Goal: Task Accomplishment & Management: Use online tool/utility

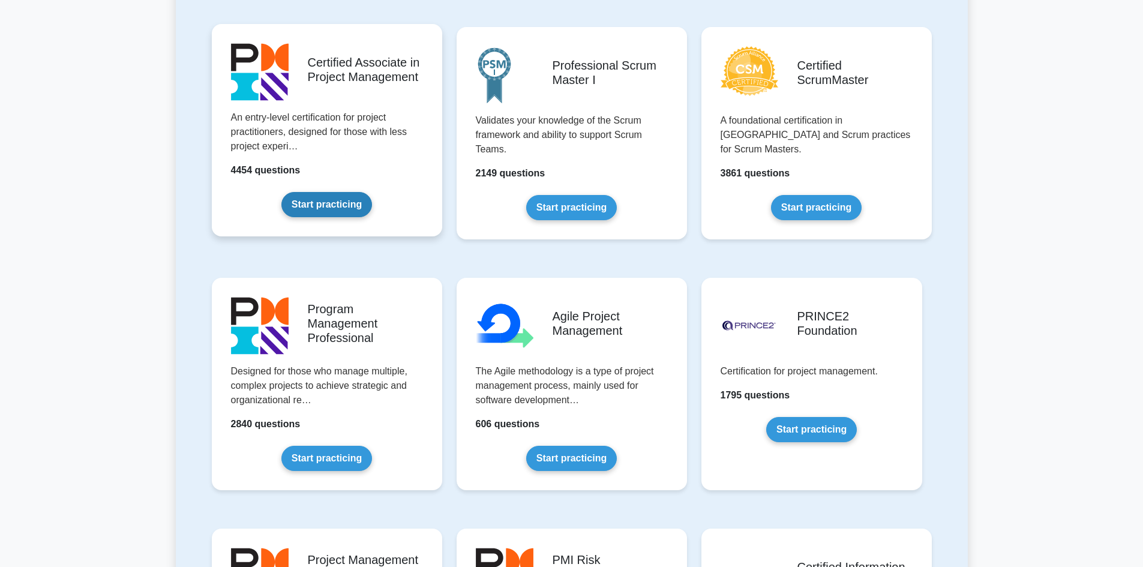
scroll to position [600, 0]
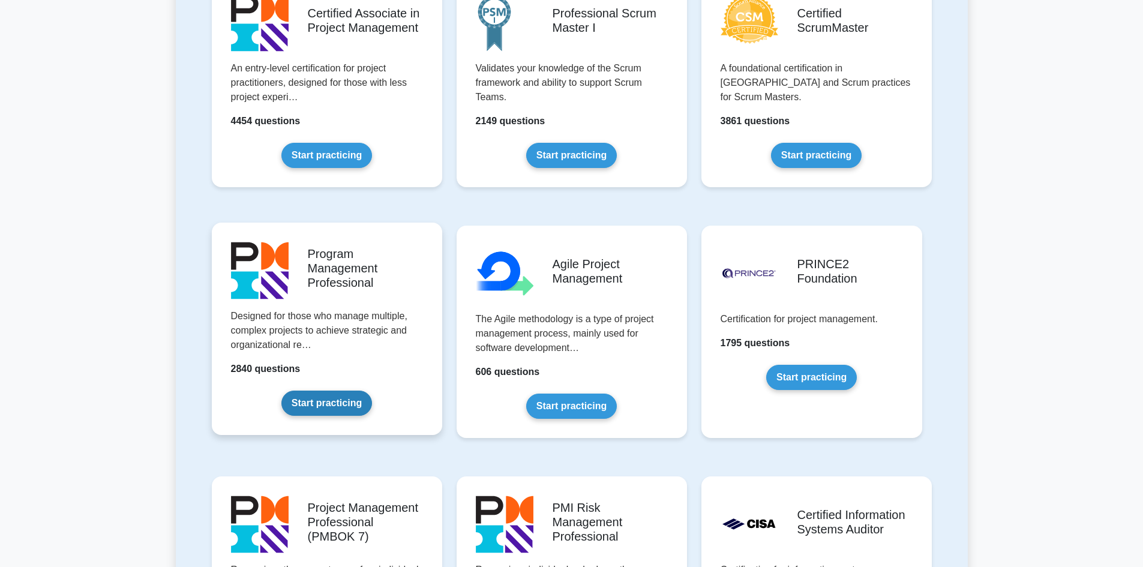
click at [324, 403] on link "Start practicing" at bounding box center [326, 403] width 91 height 25
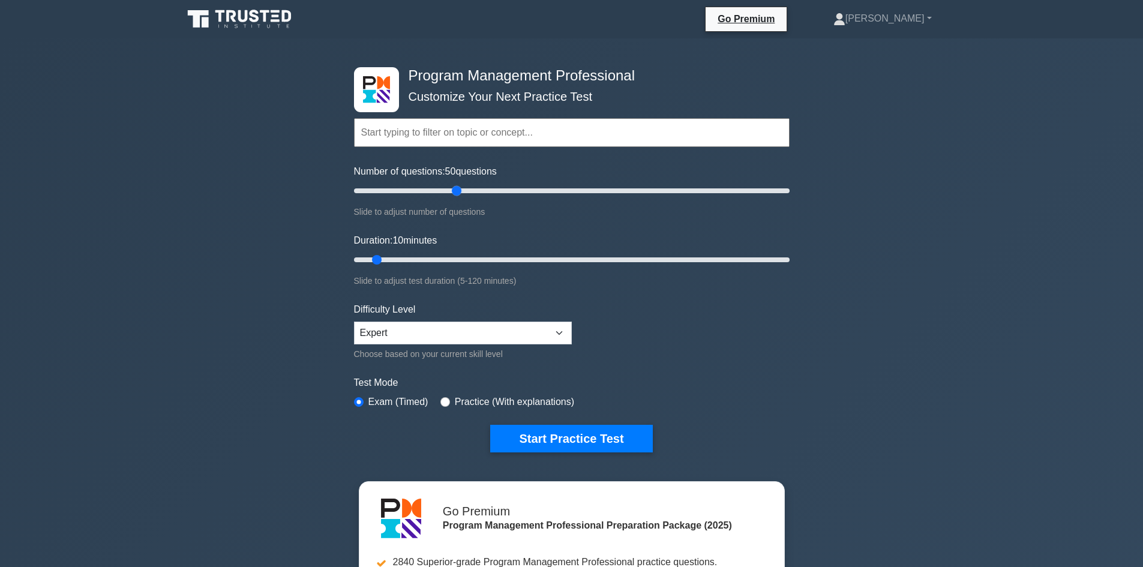
drag, startPoint x: 372, startPoint y: 191, endPoint x: 455, endPoint y: 188, distance: 82.9
type input "50"
click at [455, 188] on input "Number of questions: 50 questions" at bounding box center [572, 191] width 436 height 14
click at [559, 326] on select "Beginner Intermediate Expert" at bounding box center [463, 333] width 218 height 23
click at [354, 322] on select "Beginner Intermediate Expert" at bounding box center [463, 333] width 218 height 23
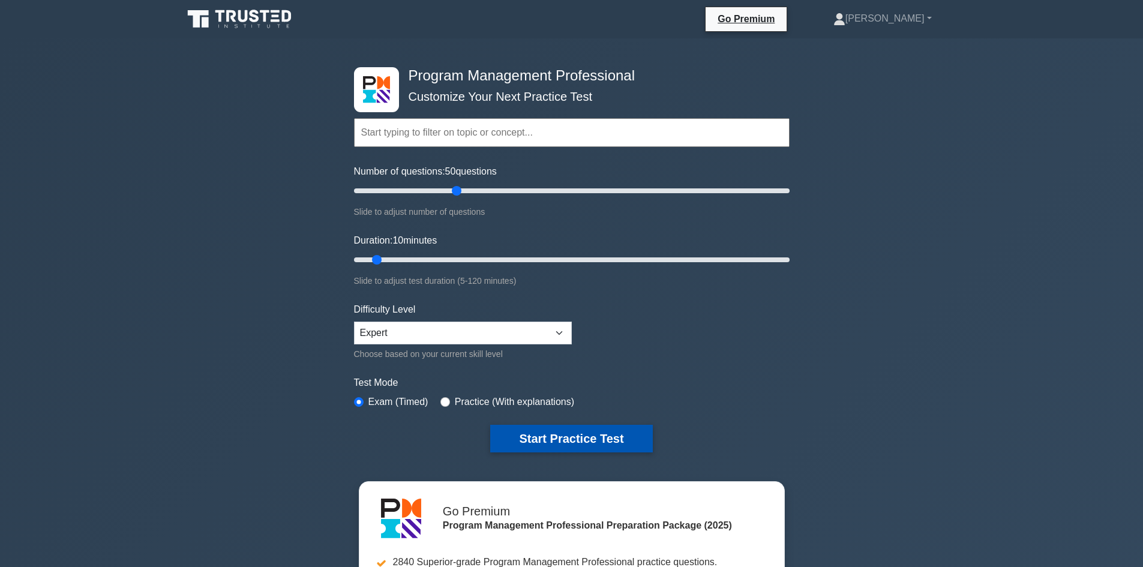
click at [562, 437] on button "Start Practice Test" at bounding box center [571, 439] width 162 height 28
